Goal: Task Accomplishment & Management: Manage account settings

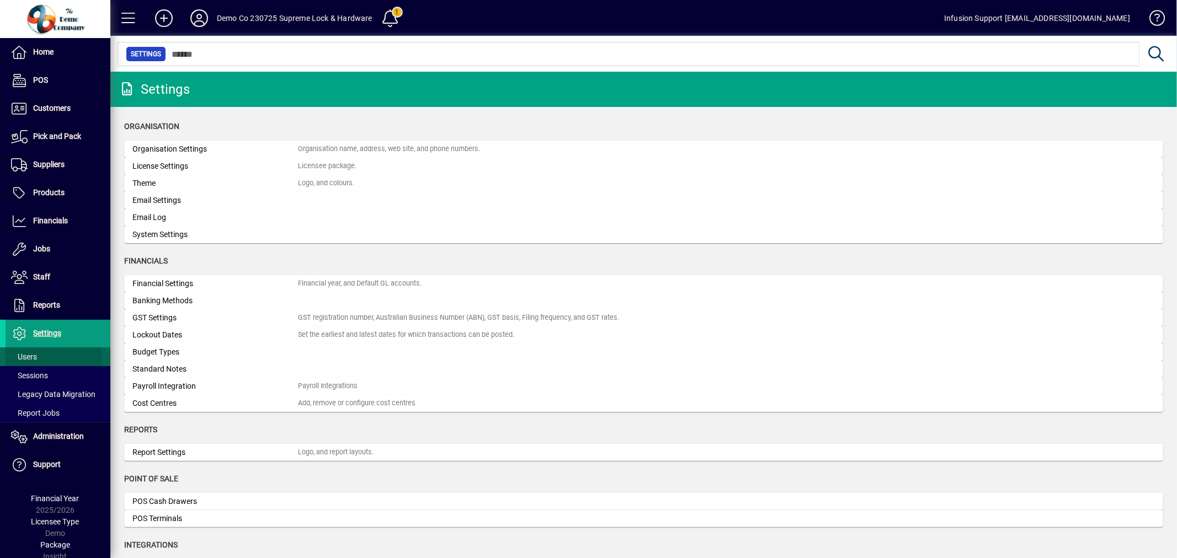
click at [39, 360] on span at bounding box center [58, 357] width 105 height 26
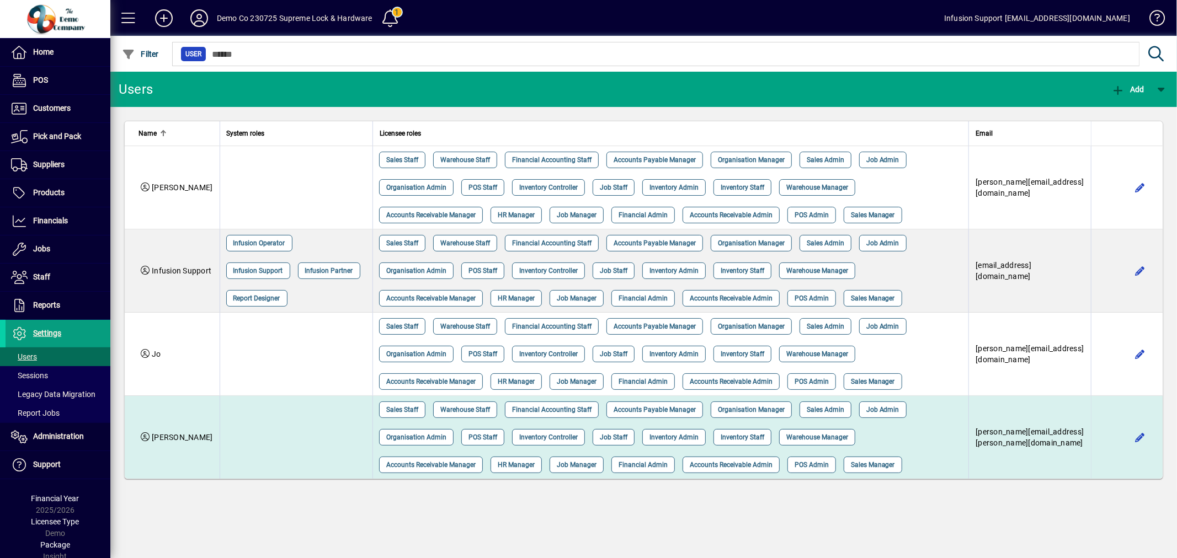
click at [1053, 452] on td "[PERSON_NAME][EMAIL_ADDRESS][PERSON_NAME][DOMAIN_NAME]" at bounding box center [1029, 437] width 122 height 83
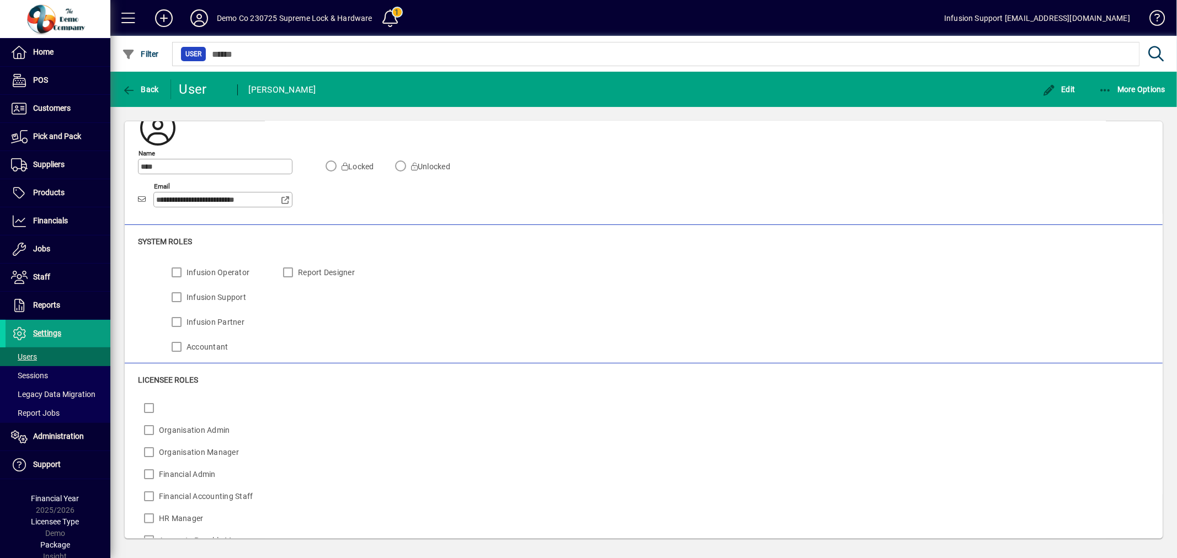
scroll to position [47, 0]
click at [140, 89] on span "Back" at bounding box center [140, 89] width 37 height 9
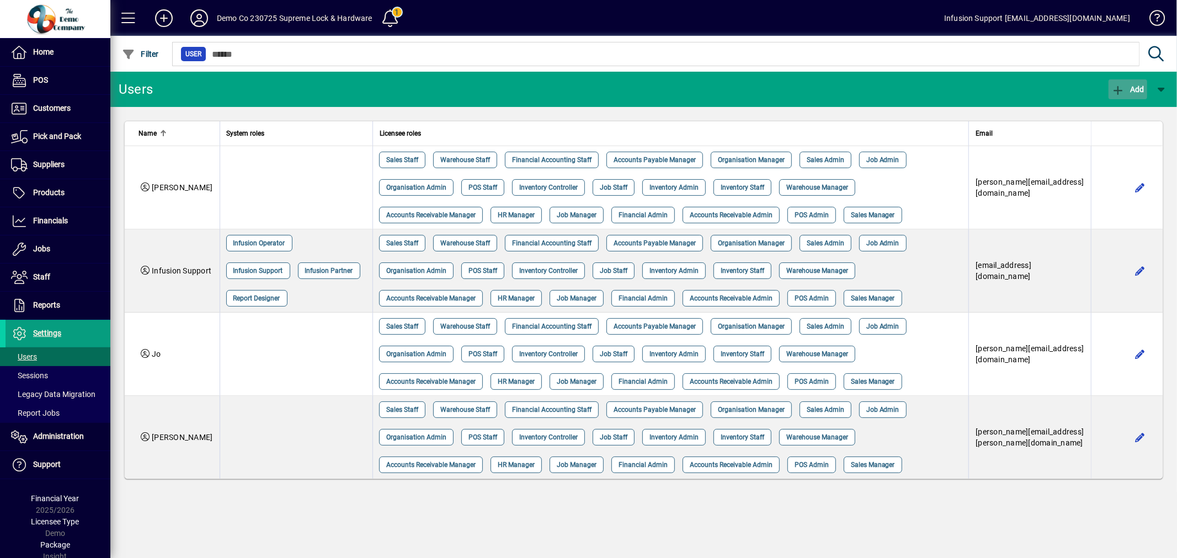
click at [1117, 85] on icon "button" at bounding box center [1118, 90] width 14 height 11
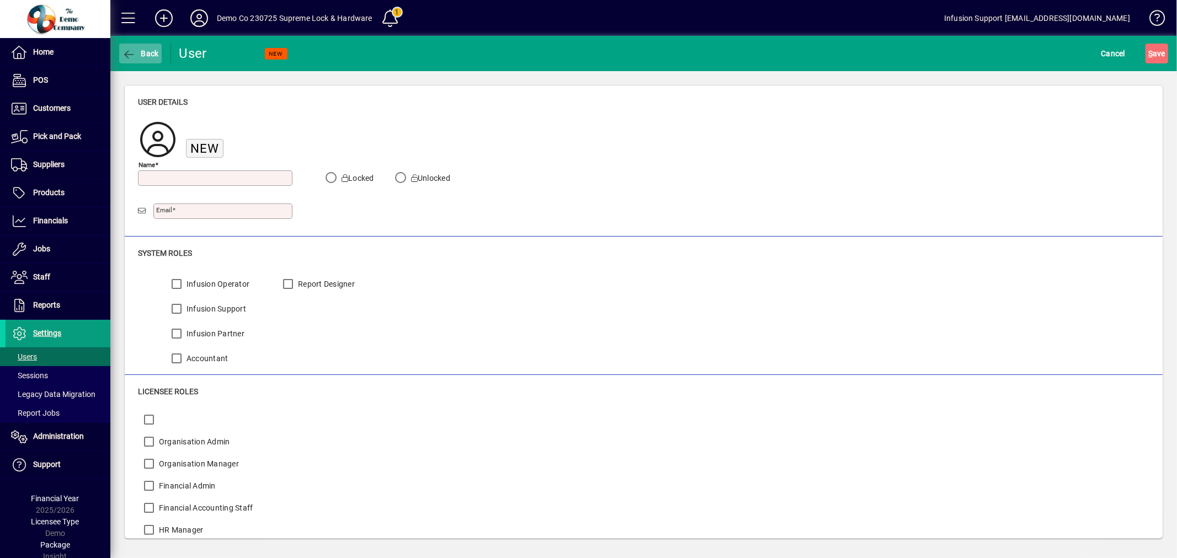
click at [125, 51] on icon "button" at bounding box center [129, 54] width 14 height 11
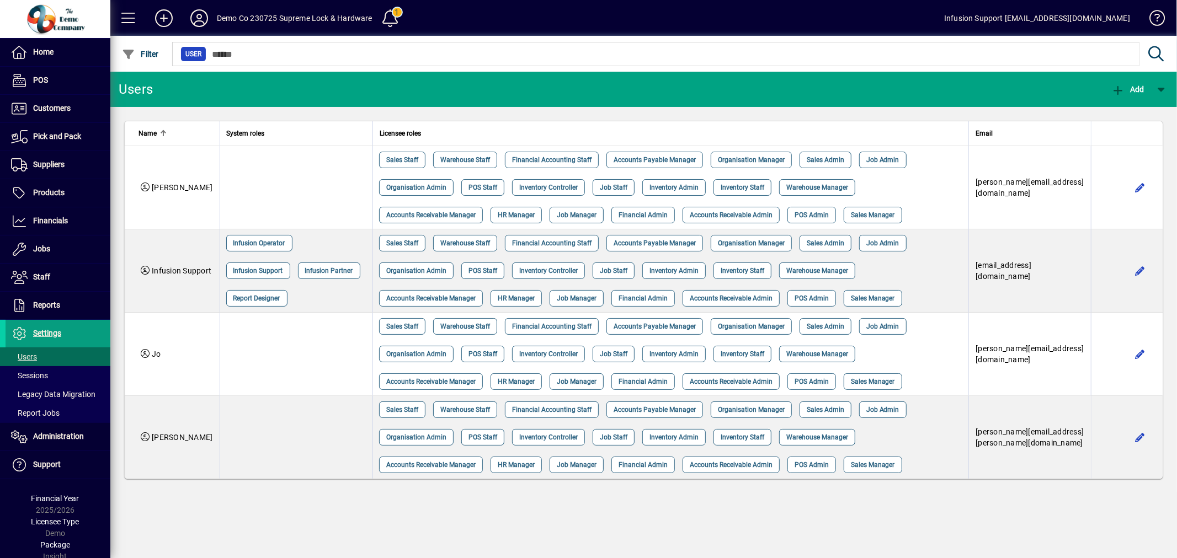
click at [259, 511] on div "Users Add Name System roles Licensee roles Email [PERSON_NAME] Staff Warehouse …" at bounding box center [643, 315] width 1066 height 487
click at [412, 525] on div "Users Add Name System roles Licensee roles Email [PERSON_NAME] Staff Warehouse …" at bounding box center [643, 315] width 1066 height 487
click at [202, 19] on icon at bounding box center [199, 18] width 22 height 18
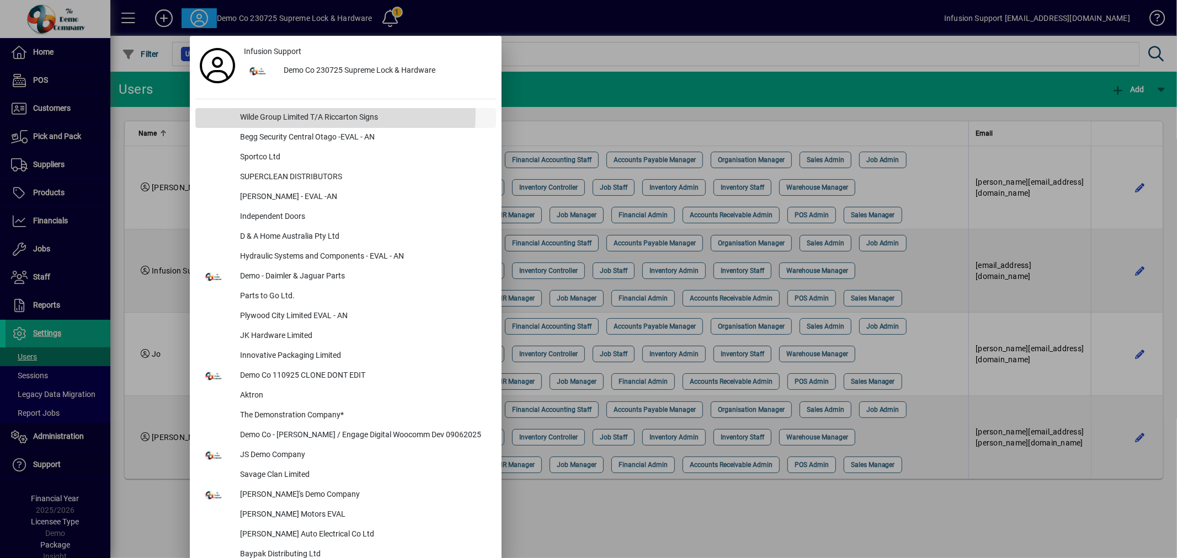
click at [284, 113] on div "Wilde Group Limited T/A Riccarton Signs" at bounding box center [363, 118] width 265 height 20
